Goal: Communication & Community: Answer question/provide support

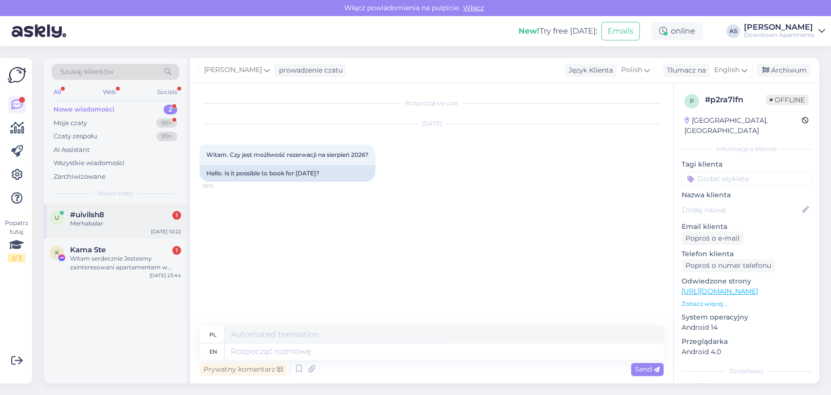
click at [147, 229] on div "u #uivilsh8 1 Merhabalar [DATE] 10:22" at bounding box center [115, 221] width 143 height 35
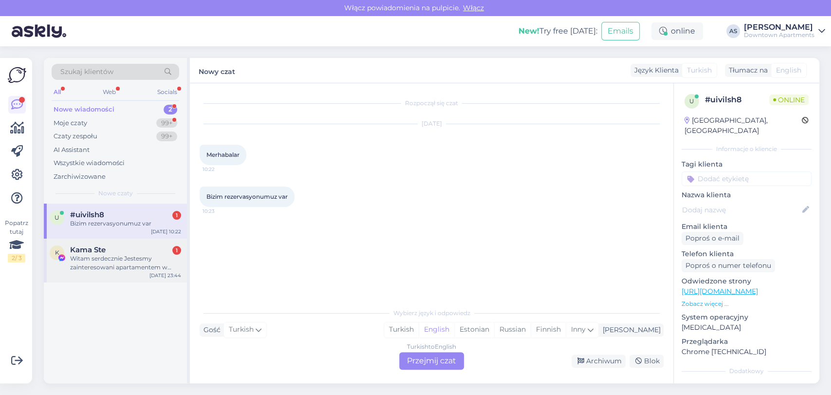
click at [88, 265] on div "Witam serdecznie Jestesmy zainteresowani apartamentem w [GEOGRAPHIC_DATA] [GEOG…" at bounding box center [125, 263] width 111 height 18
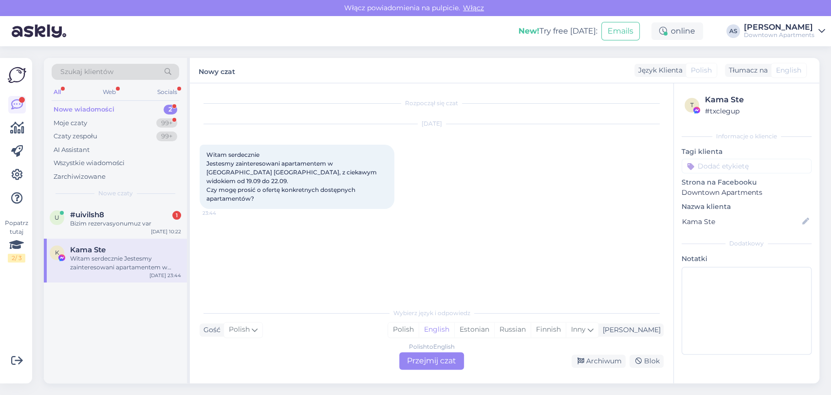
click at [417, 358] on div "Polish to English Przejmij czat" at bounding box center [431, 361] width 65 height 18
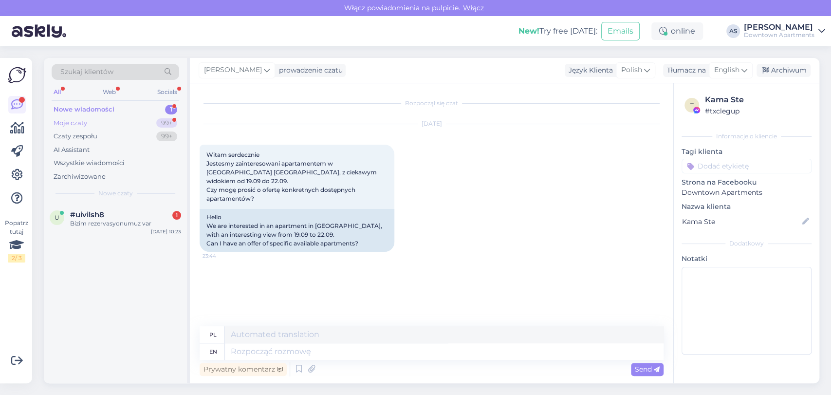
click at [101, 122] on div "Moje czaty 99+" at bounding box center [116, 123] width 128 height 14
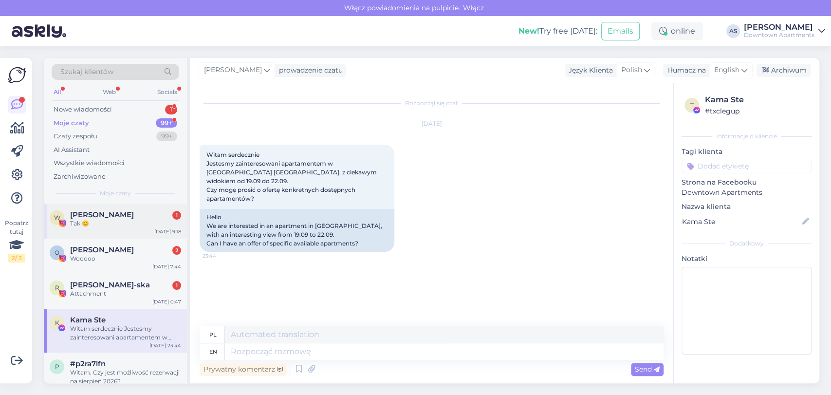
click at [125, 233] on div "W [PERSON_NAME] 1 Tak 😊 [DATE] 9:18" at bounding box center [115, 221] width 143 height 35
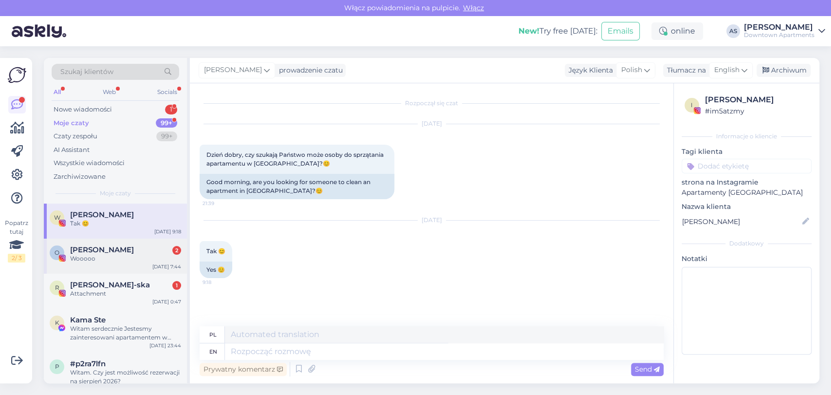
click at [125, 264] on div "O [PERSON_NAME] 2 Wooooo [DATE] 7:44" at bounding box center [115, 256] width 143 height 35
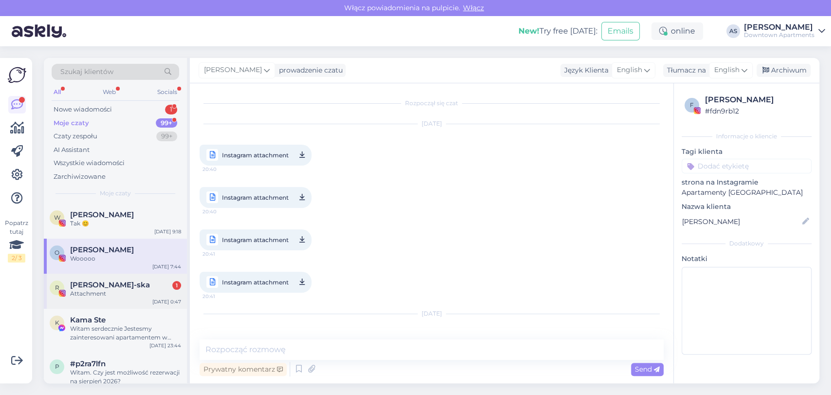
scroll to position [3991, 0]
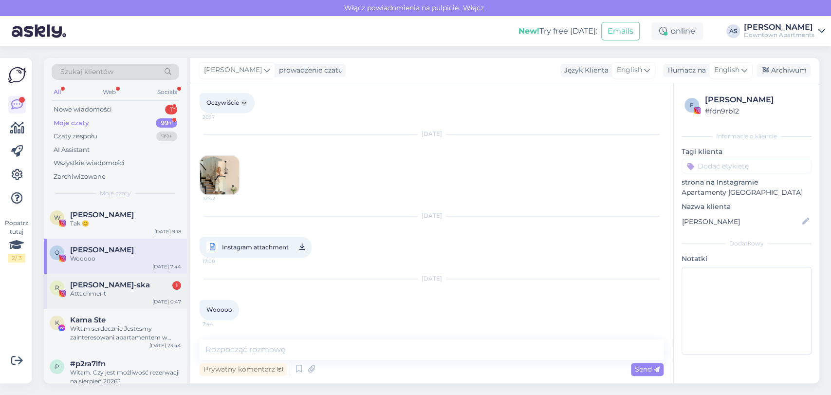
click at [127, 289] on div "Attachment" at bounding box center [125, 293] width 111 height 9
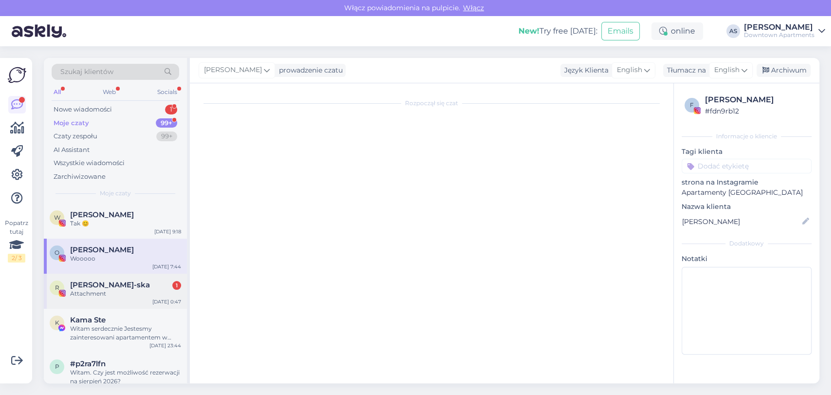
scroll to position [0, 0]
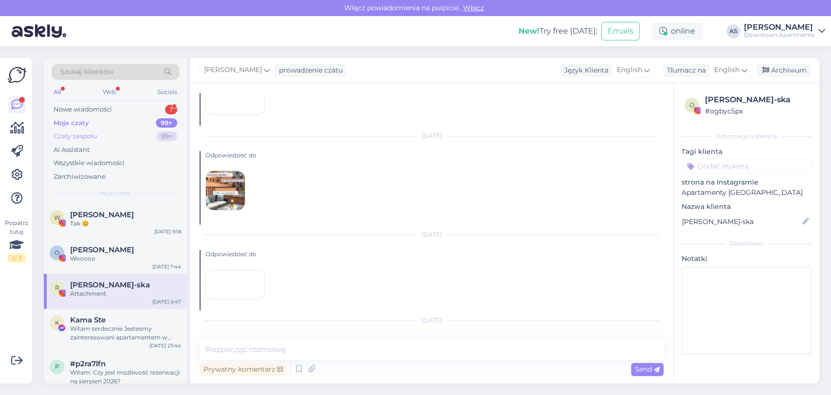
click at [122, 131] on div "Czaty zespołu 99+" at bounding box center [116, 137] width 128 height 14
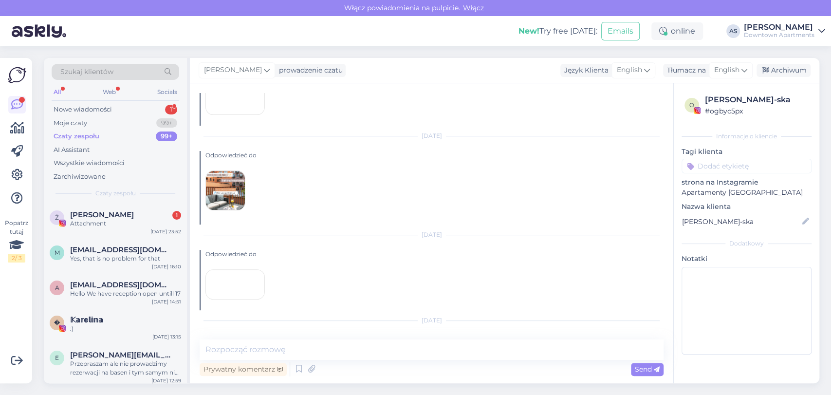
scroll to position [10718, 0]
click at [127, 114] on div "Nowe wiadomości 1" at bounding box center [116, 110] width 128 height 14
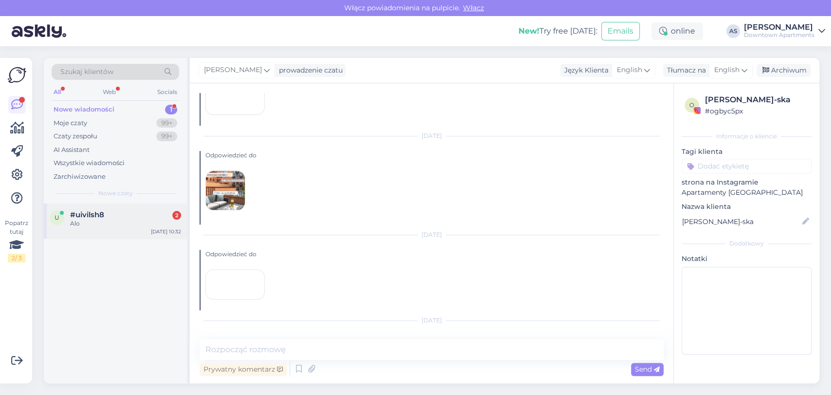
click at [112, 229] on div "u #uivilsh8 2 Alo [DATE] 10:32" at bounding box center [115, 221] width 143 height 35
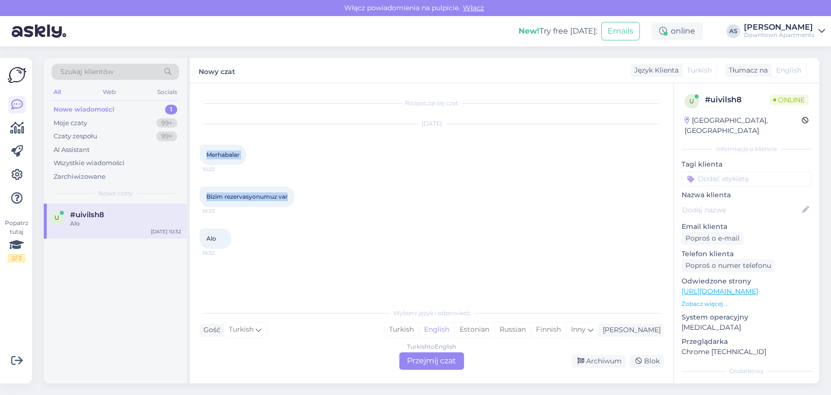
drag, startPoint x: 294, startPoint y: 203, endPoint x: 203, endPoint y: 154, distance: 103.7
click at [203, 154] on div "Rozpoczął się czat [DATE] Merhabalar 10:22 Bizim rezervasyonumuz var 10:23 Alo …" at bounding box center [436, 193] width 473 height 201
copy div "Merhabalar 10:22 Bizim rezervasyonumuz var"
click at [423, 368] on div "Turkish to English Przejmij czat" at bounding box center [431, 361] width 65 height 18
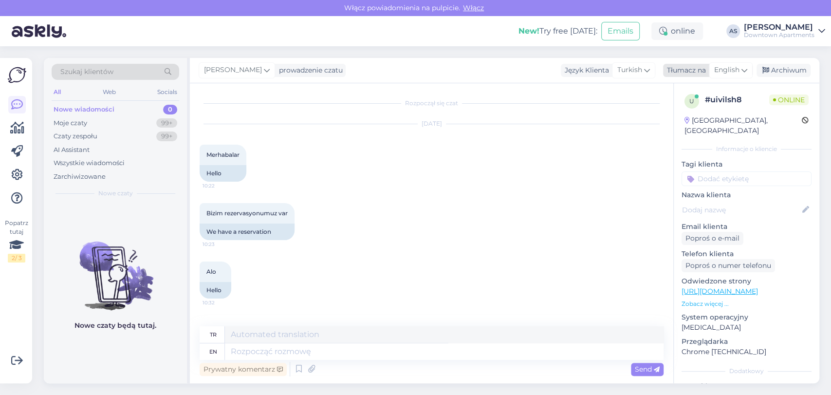
click at [728, 71] on span "English" at bounding box center [727, 70] width 25 height 11
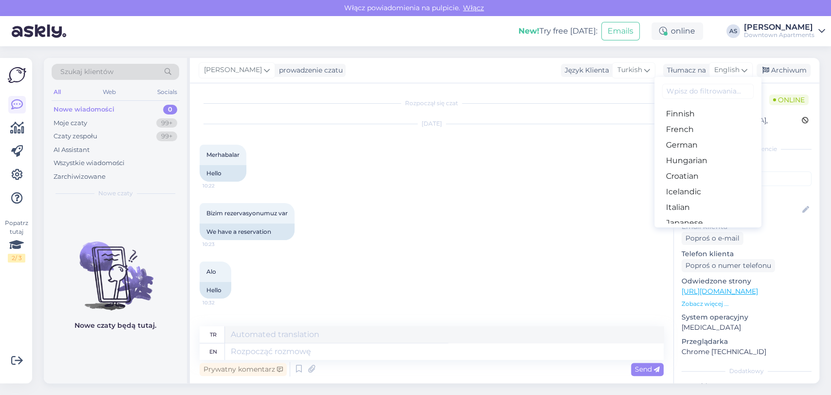
scroll to position [54, 0]
click at [375, 350] on textarea at bounding box center [444, 351] width 439 height 17
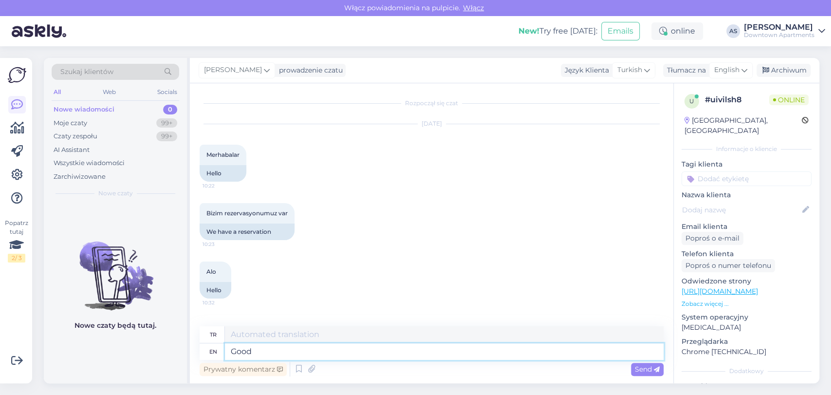
type textarea "Good m"
type textarea "İyi"
type textarea "Good morning, Do y"
type textarea "Günaydın, Do"
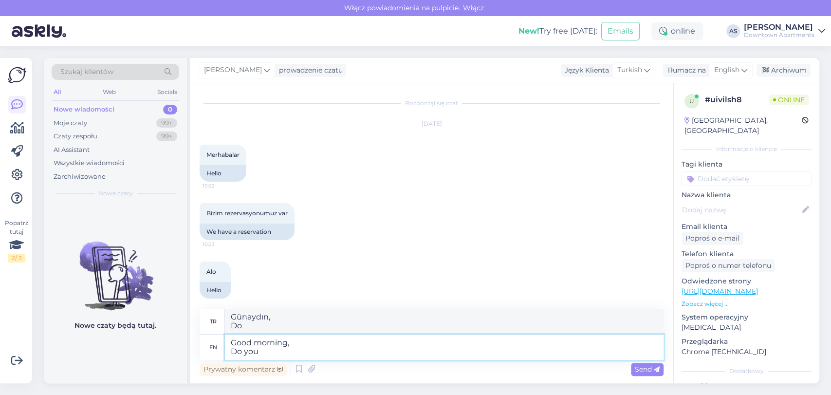
type textarea "Good morning, Do you h"
type textarea "Günaydın, Sen"
type textarea "Good morning, Do you have"
type textarea "Günaydın, Var mı?"
type textarea "Good morning, Do you have the con"
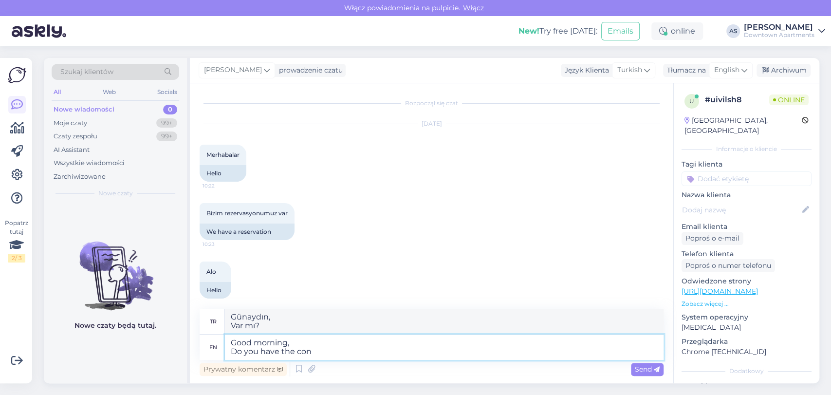
type textarea "Günaydın,"
type textarea "Good morning, Do you have the confirmation c"
type textarea "Günaydın, Onayınız var mı?"
type textarea "Good morning, Do you have the confirmation code o"
type textarea "Günaydın, [PERSON_NAME] kodunuz var mı?"
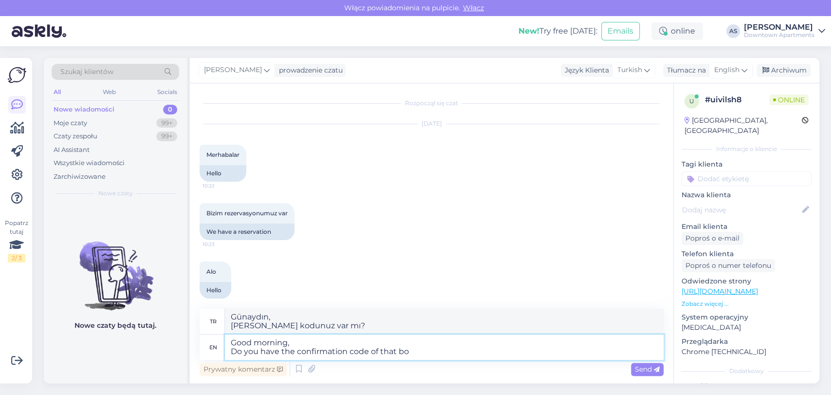
type textarea "Good morning, Do you have the confirmation code of that boo"
type textarea "Günaydın, Bunun onay kodu var mı?"
type textarea "Good morning, Do you have the confirmation code of that booking?"
type textarea "Günaydın, Bu rezervasyonun onay kodu sizde var mı?"
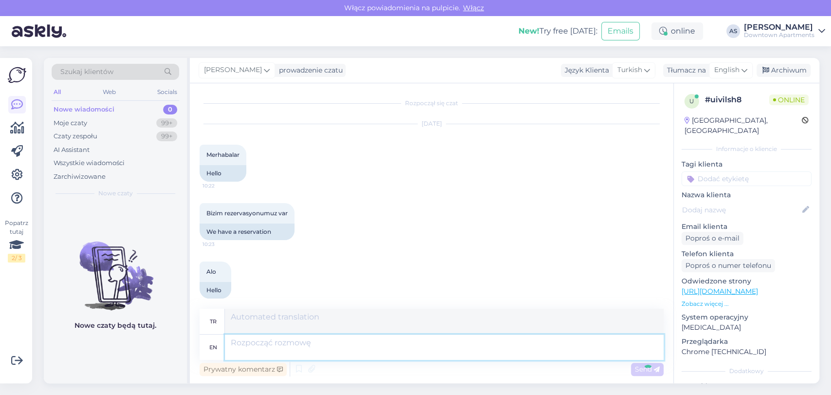
scroll to position [68, 0]
